Goal: Information Seeking & Learning: Learn about a topic

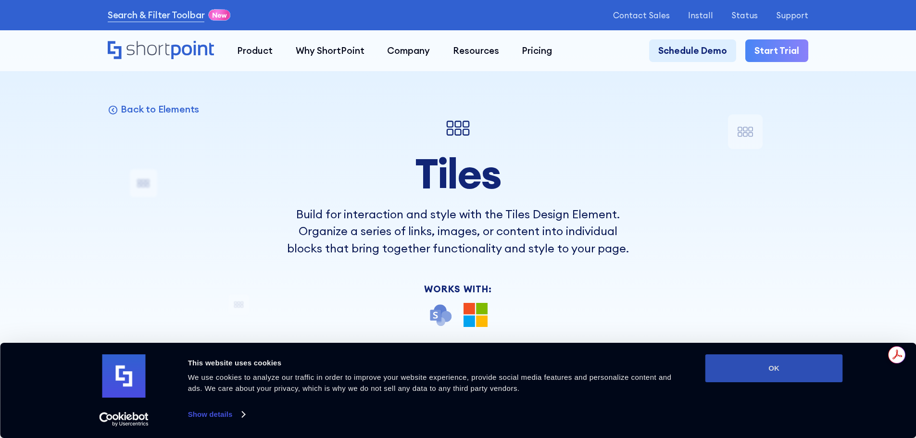
click at [779, 361] on button "OK" at bounding box center [775, 369] width 138 height 28
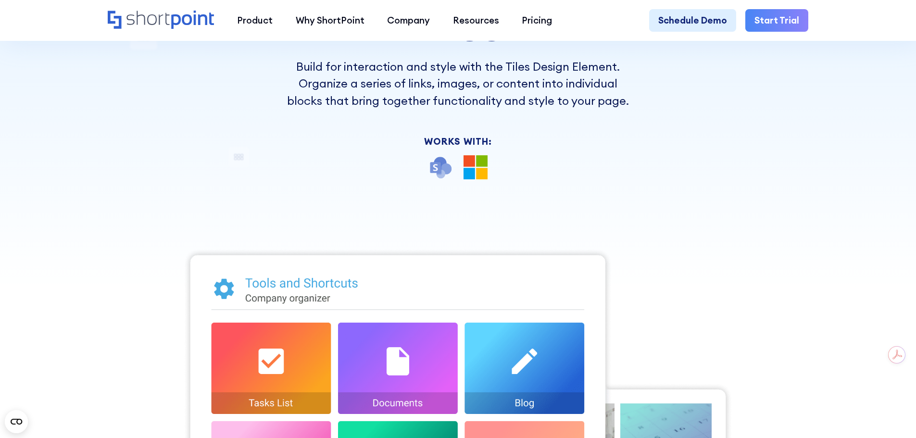
scroll to position [144, 0]
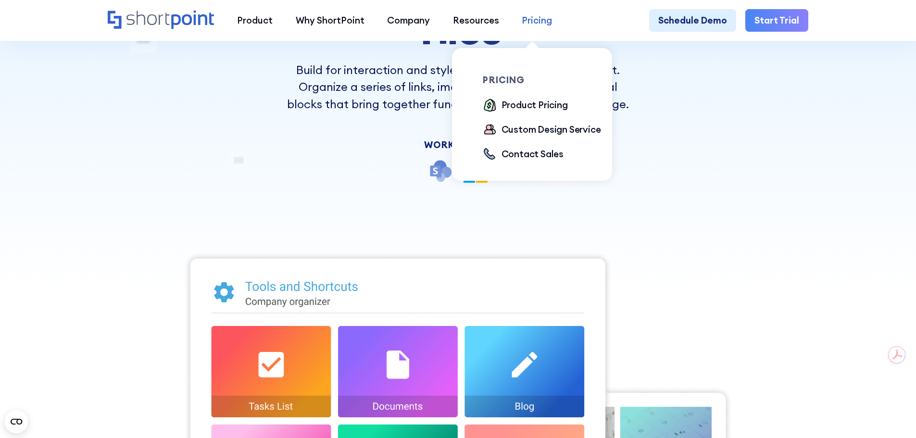
click at [528, 20] on div "Pricing" at bounding box center [537, 20] width 30 height 14
click at [534, 106] on div "Product Pricing" at bounding box center [535, 105] width 66 height 14
